Goal: Transaction & Acquisition: Purchase product/service

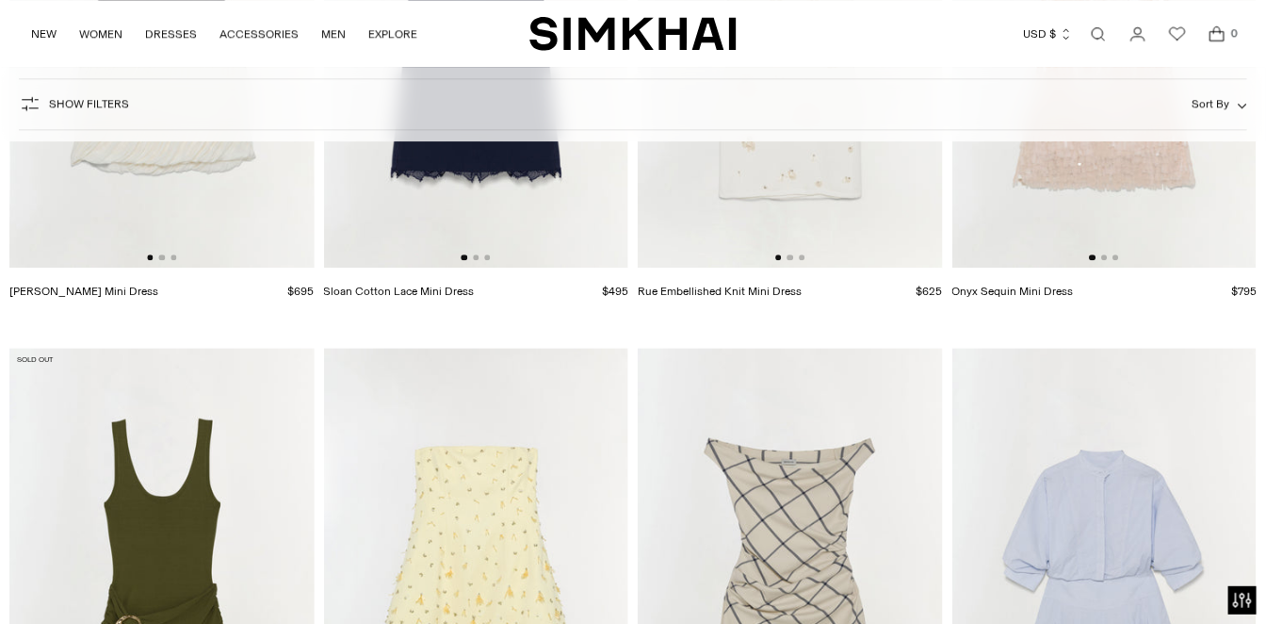
scroll to position [2089, 0]
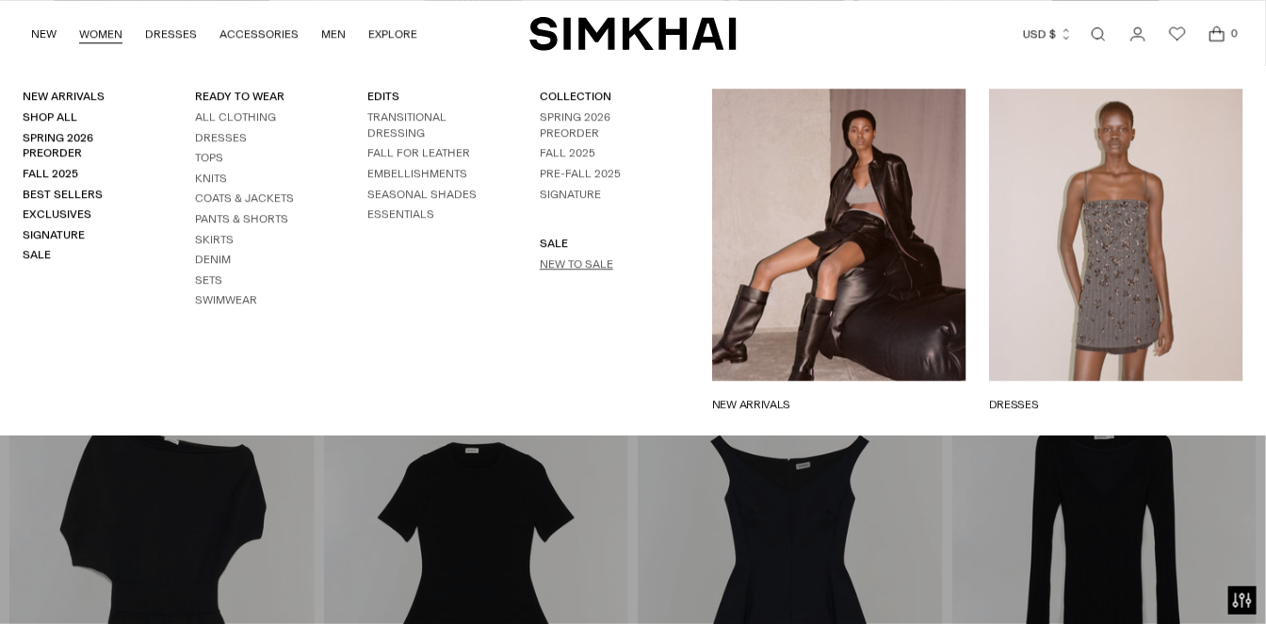
click at [562, 262] on link "New to Sale" at bounding box center [576, 263] width 73 height 13
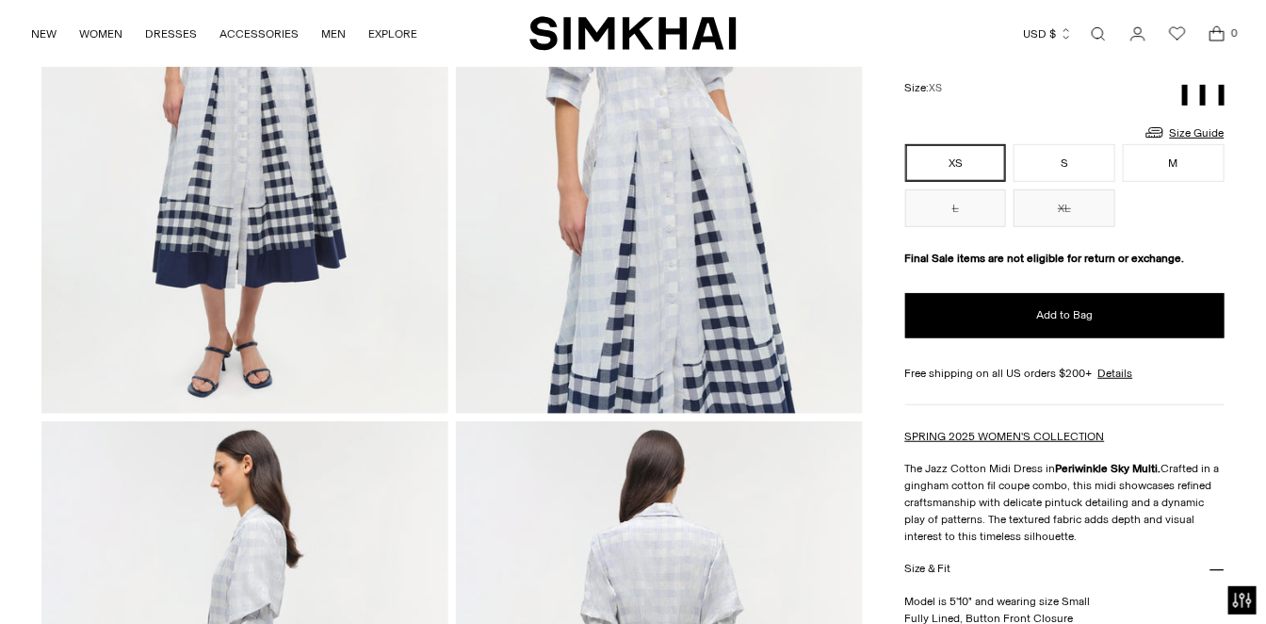
scroll to position [263, 0]
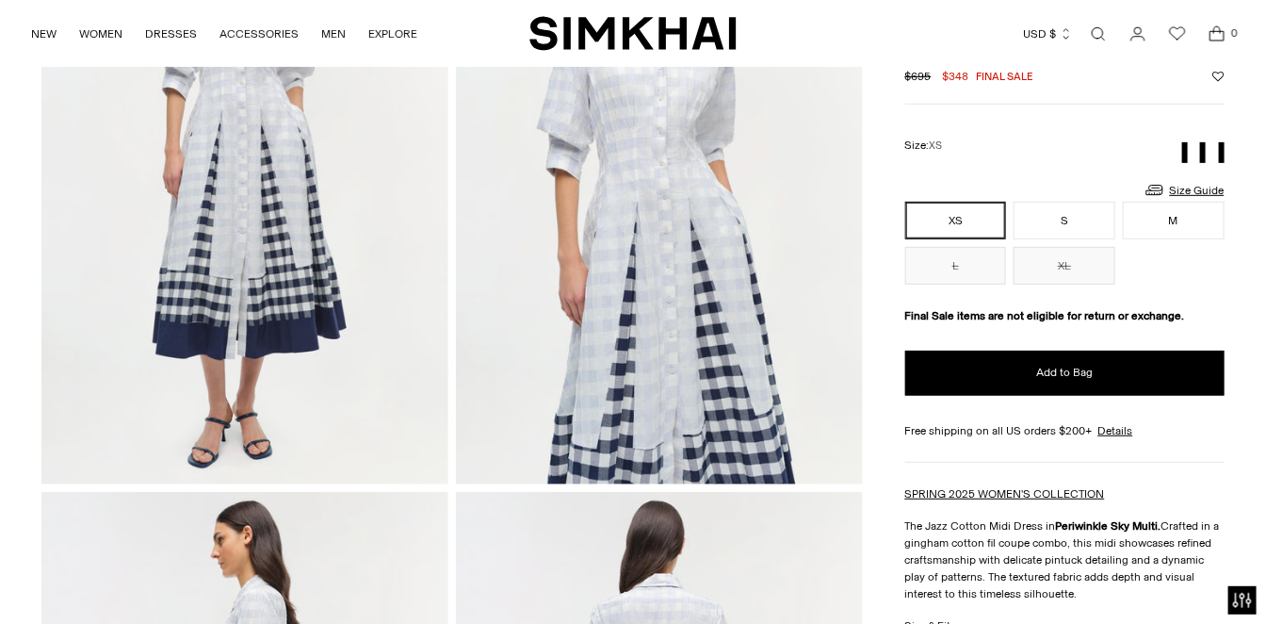
click at [707, 226] on img at bounding box center [659, 179] width 407 height 611
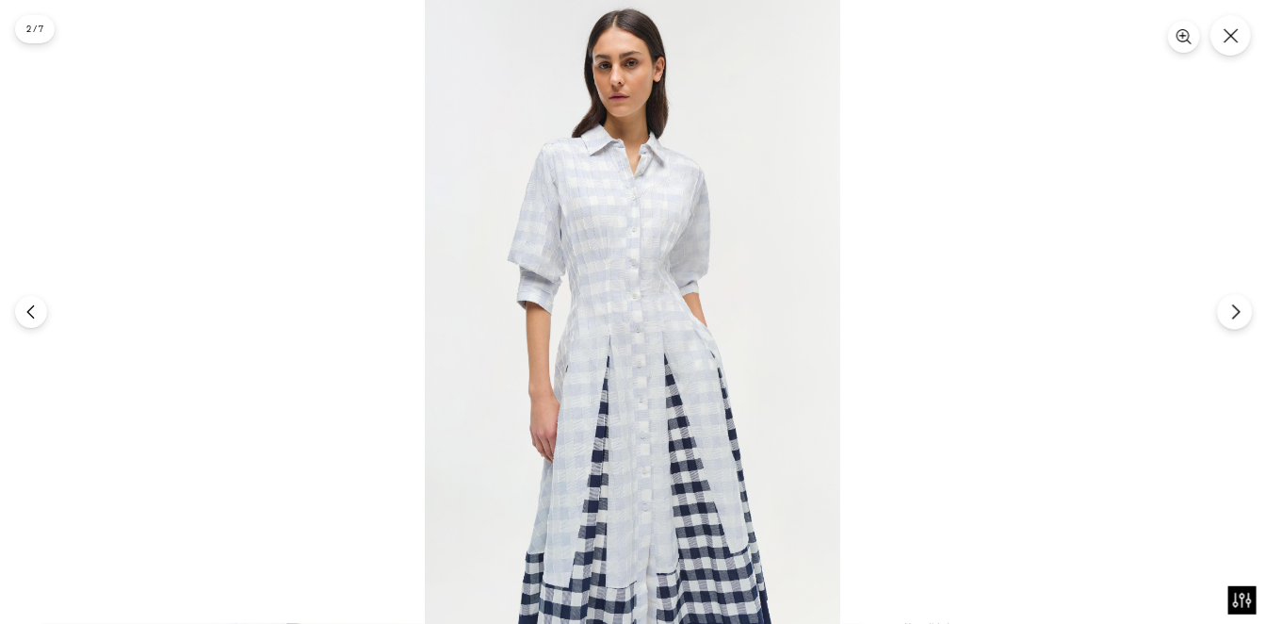
click at [1243, 301] on button "Next" at bounding box center [1234, 311] width 35 height 35
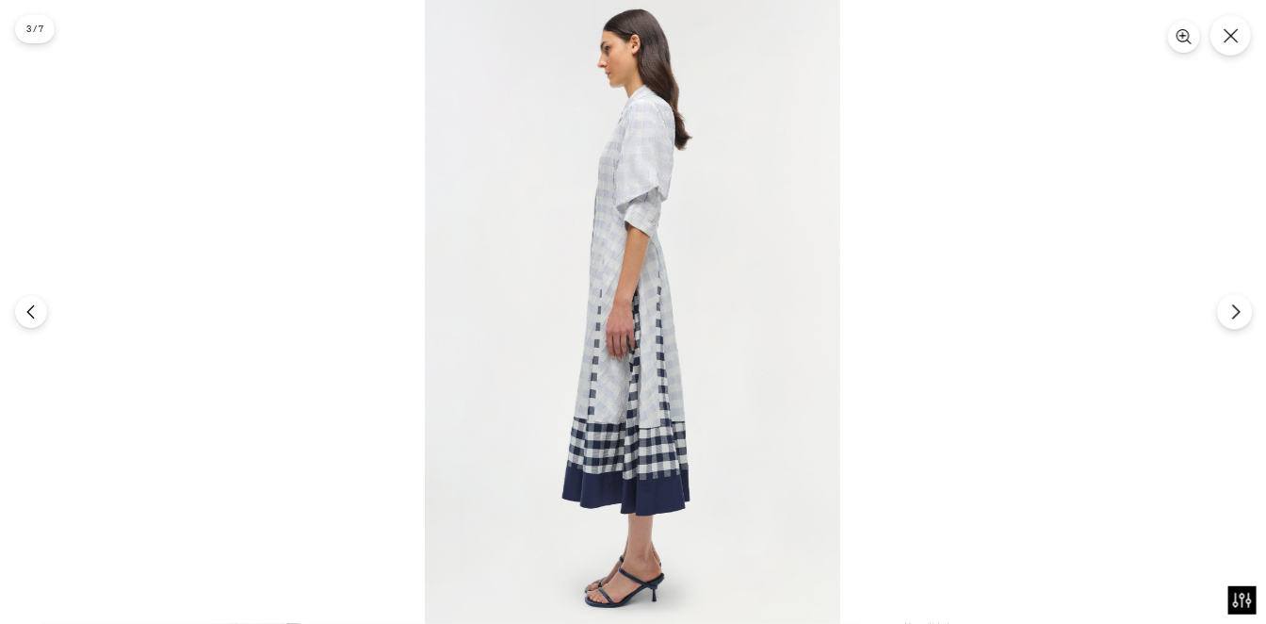
click at [1243, 301] on button "Next" at bounding box center [1234, 311] width 35 height 35
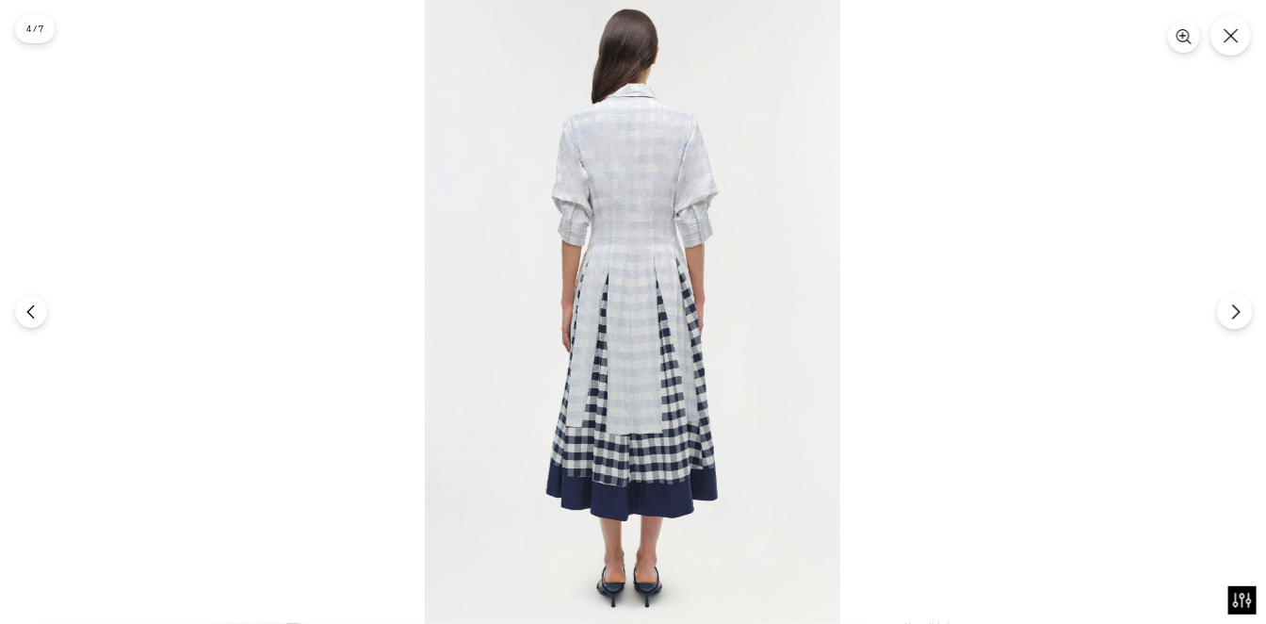
click at [1243, 301] on button "Next" at bounding box center [1234, 311] width 35 height 35
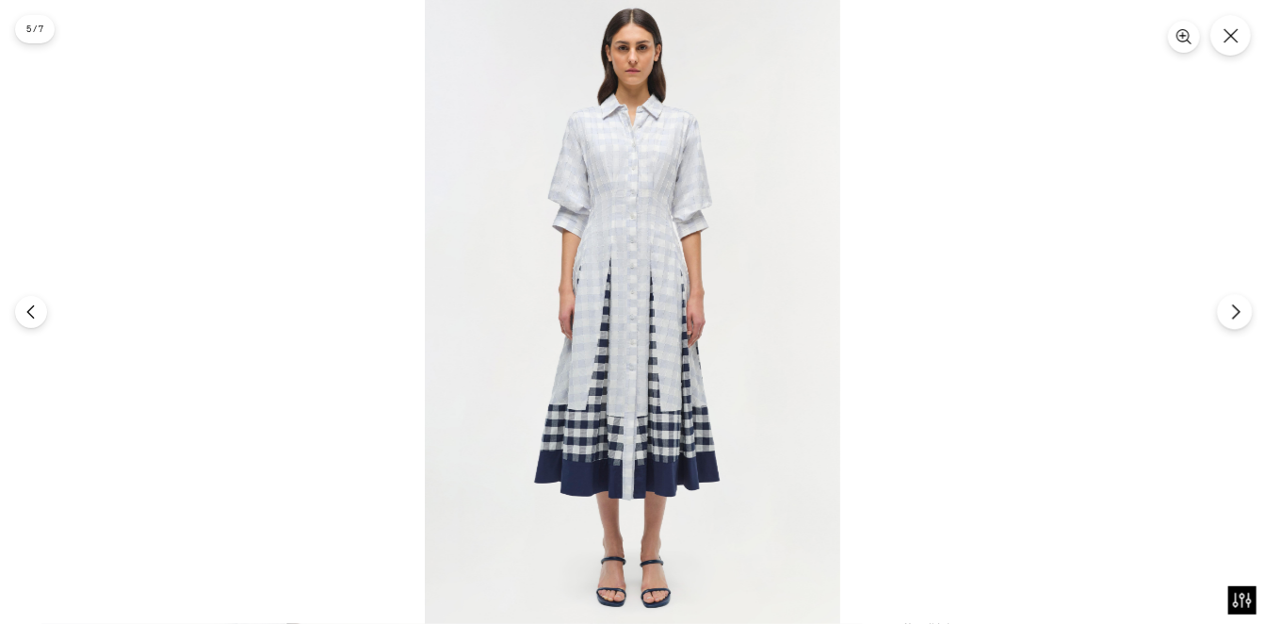
click at [1243, 301] on button "Next" at bounding box center [1234, 311] width 35 height 35
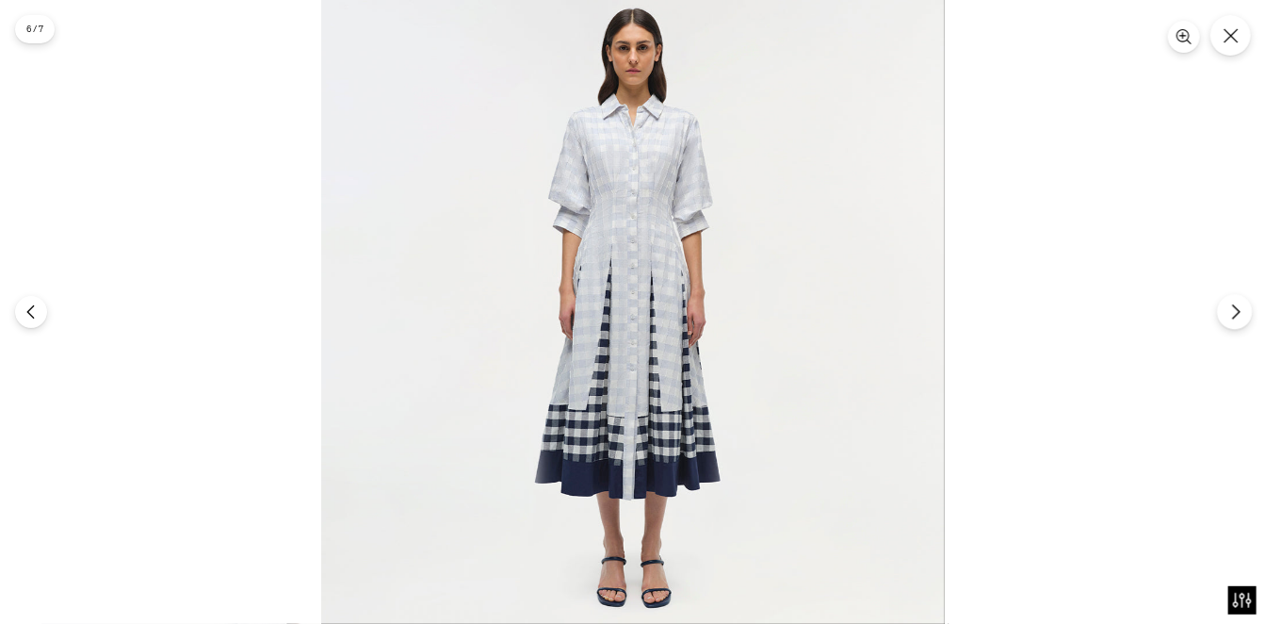
click at [1243, 301] on button "Next" at bounding box center [1234, 311] width 35 height 35
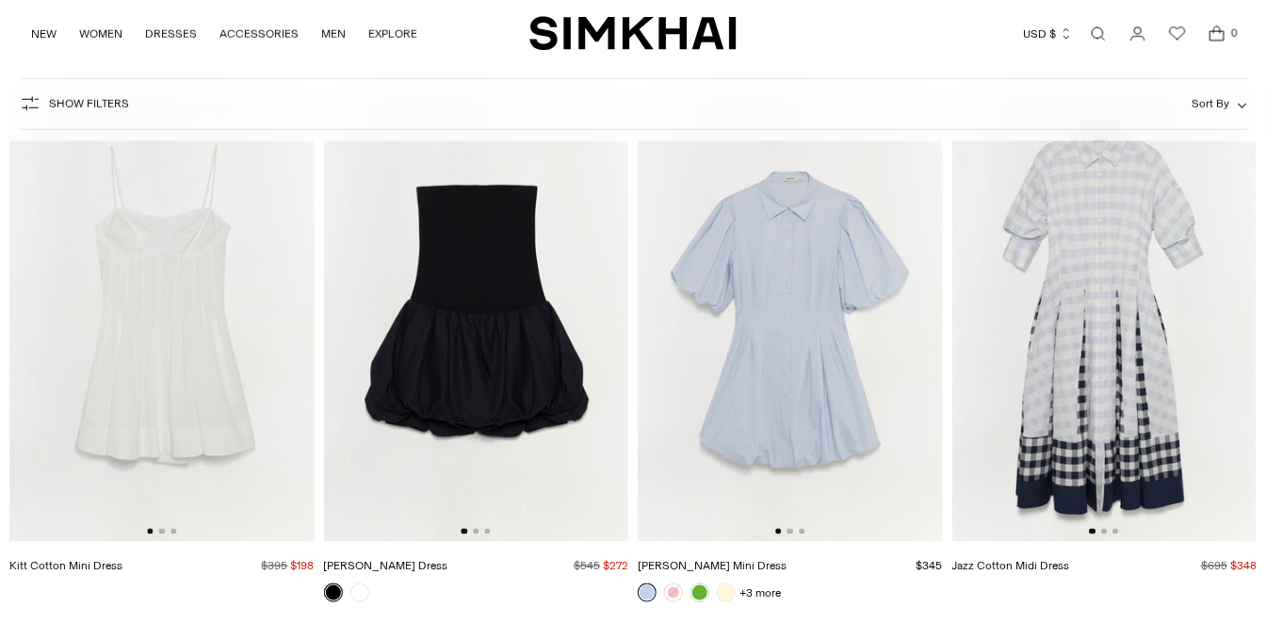
scroll to position [734, 0]
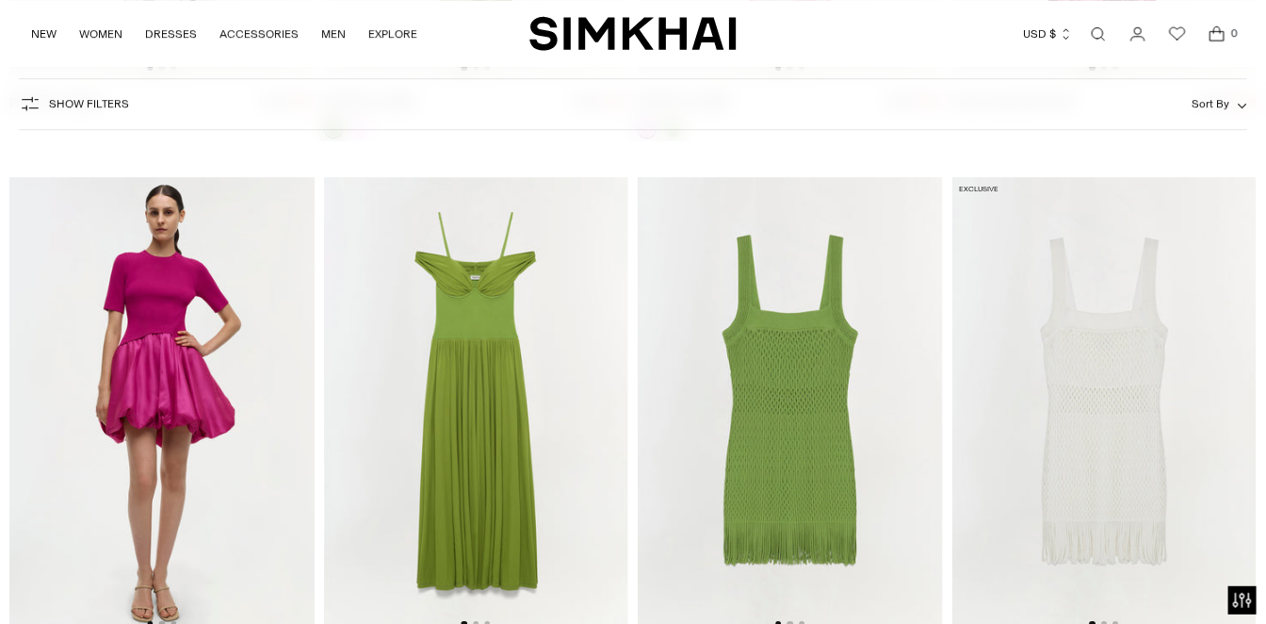
scroll to position [16630, 0]
